Goal: Check status

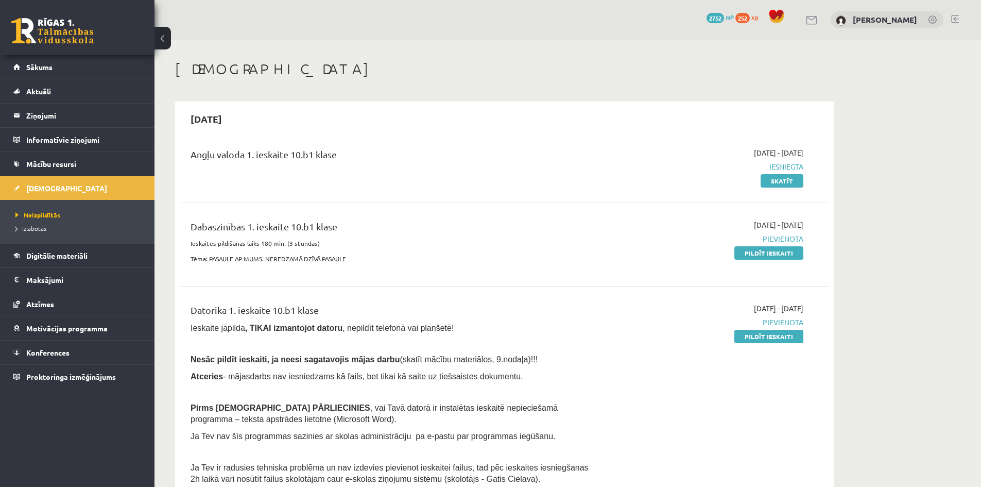
click at [38, 192] on span "[DEMOGRAPHIC_DATA]" at bounding box center [66, 187] width 81 height 9
click at [37, 40] on link at bounding box center [52, 31] width 82 height 26
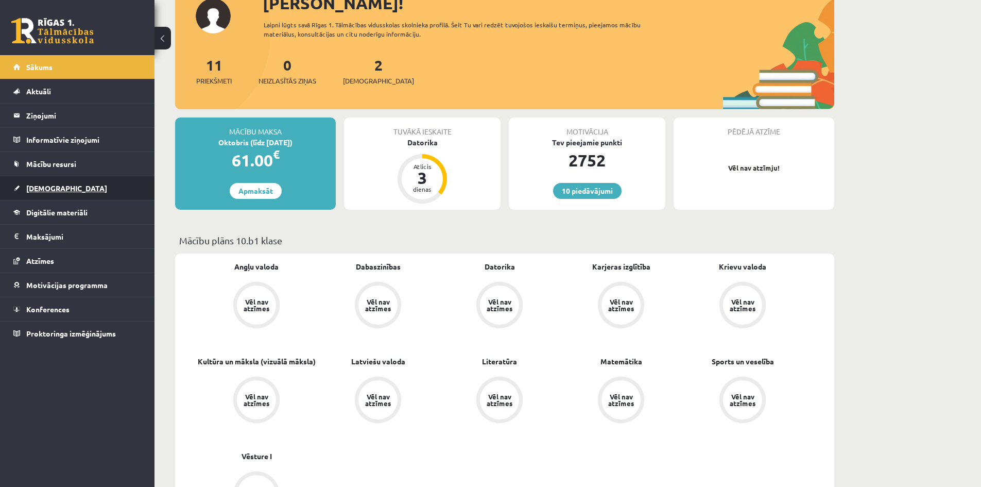
scroll to position [257, 0]
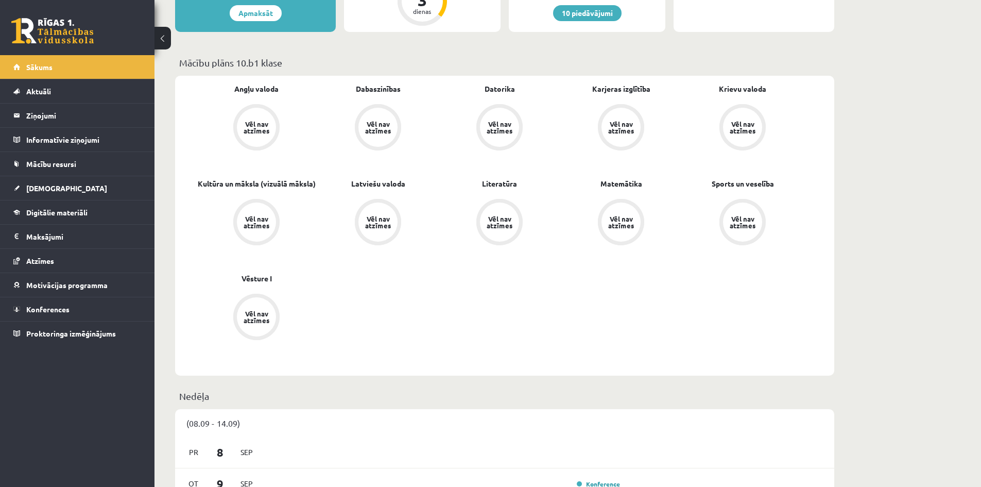
click at [254, 120] on div "Vēl nav atzīmes" at bounding box center [256, 126] width 29 height 13
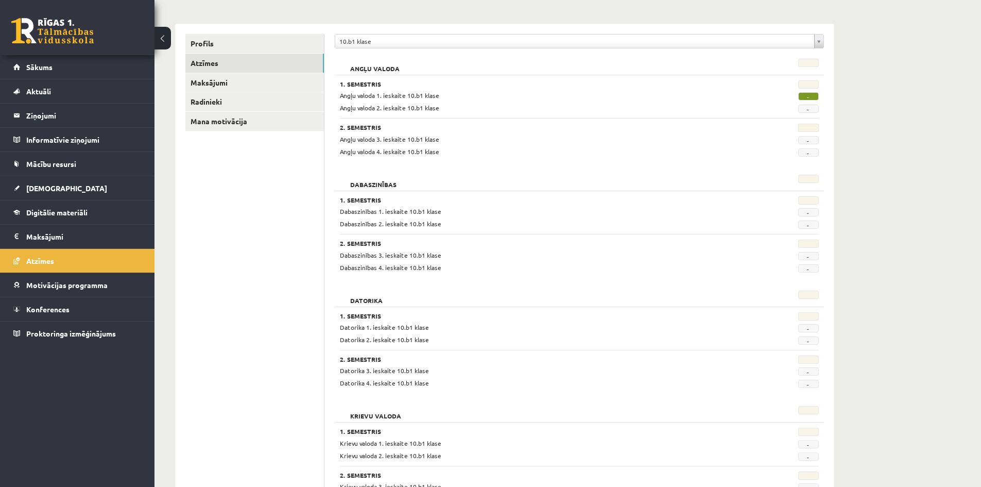
scroll to position [103, 0]
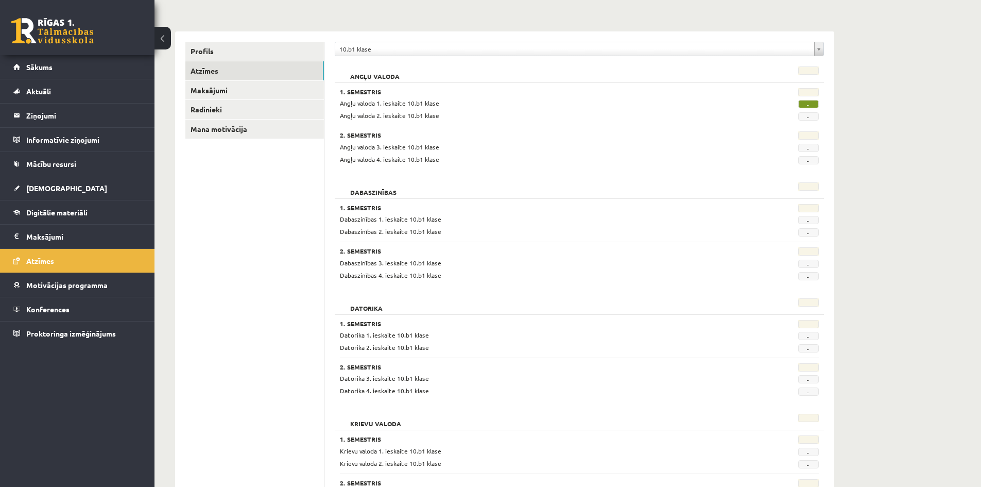
click at [44, 28] on link at bounding box center [52, 31] width 82 height 26
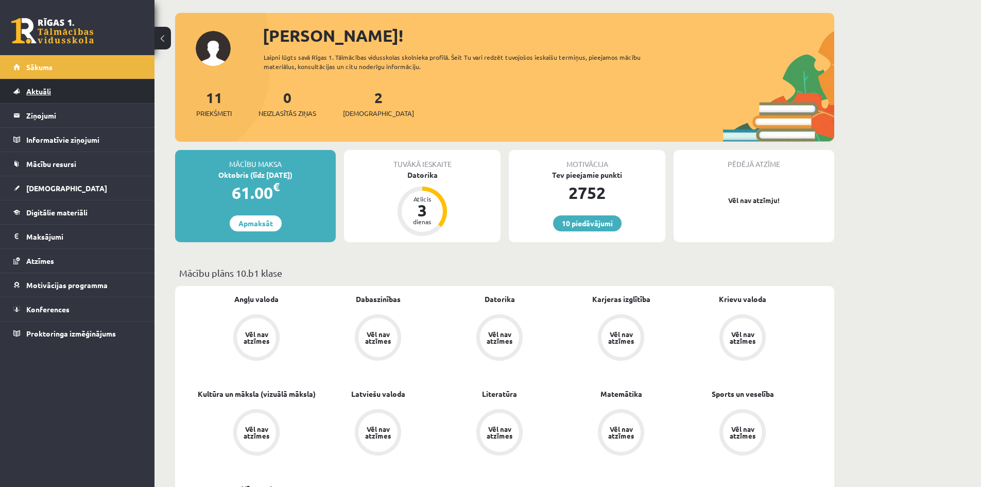
scroll to position [51, 0]
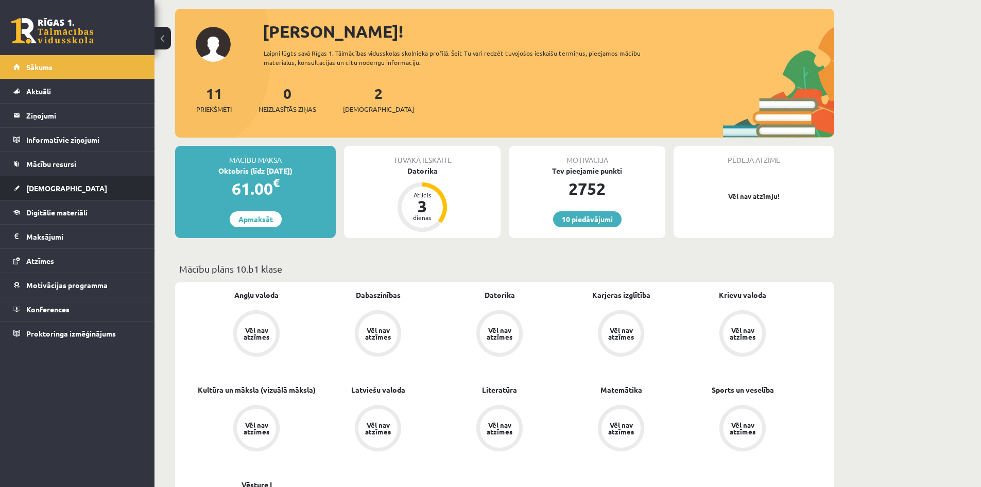
click at [65, 182] on link "[DEMOGRAPHIC_DATA]" at bounding box center [77, 188] width 128 height 24
